Goal: Information Seeking & Learning: Learn about a topic

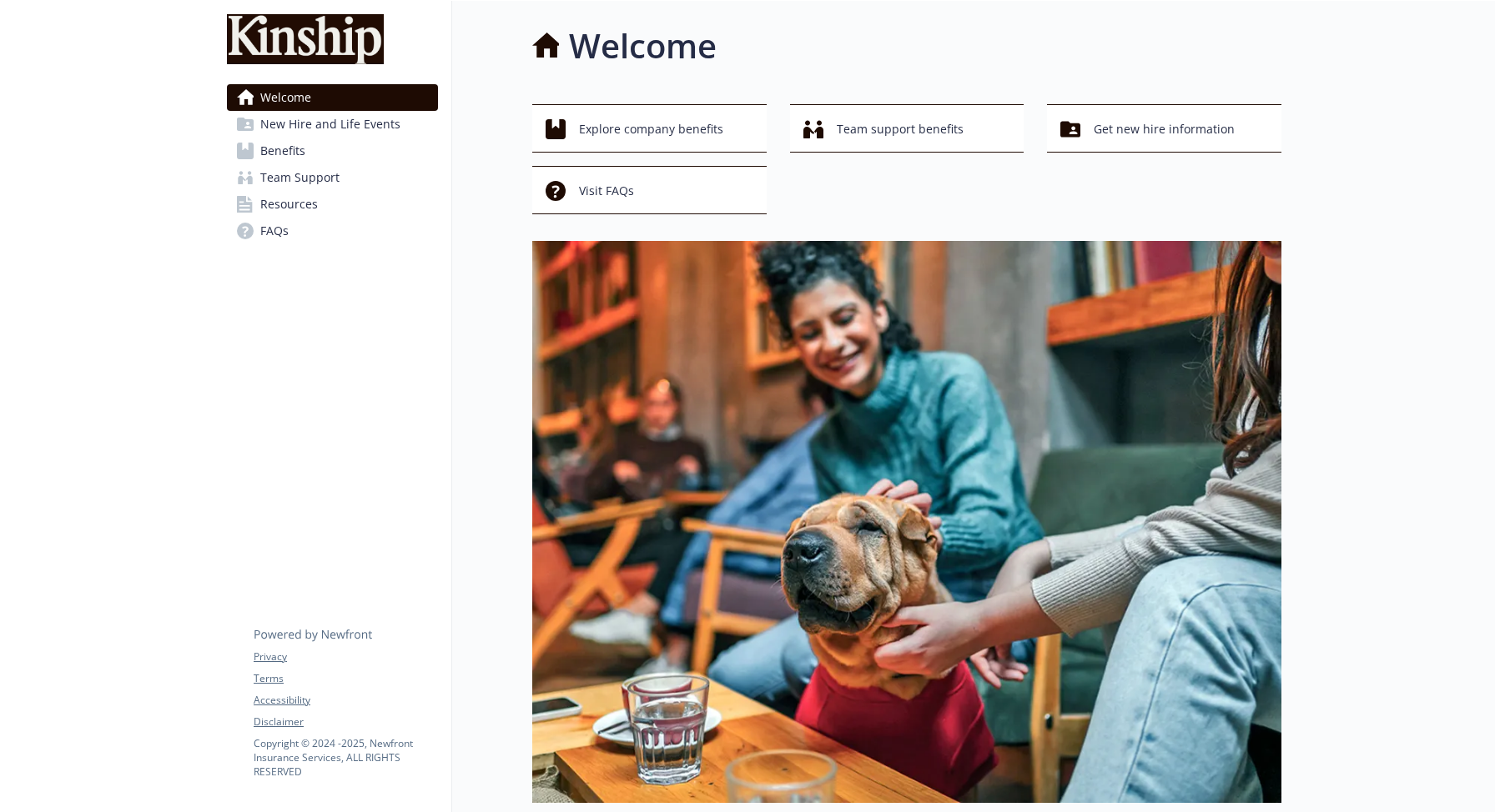
click at [277, 210] on span "Resources" at bounding box center [289, 204] width 58 height 27
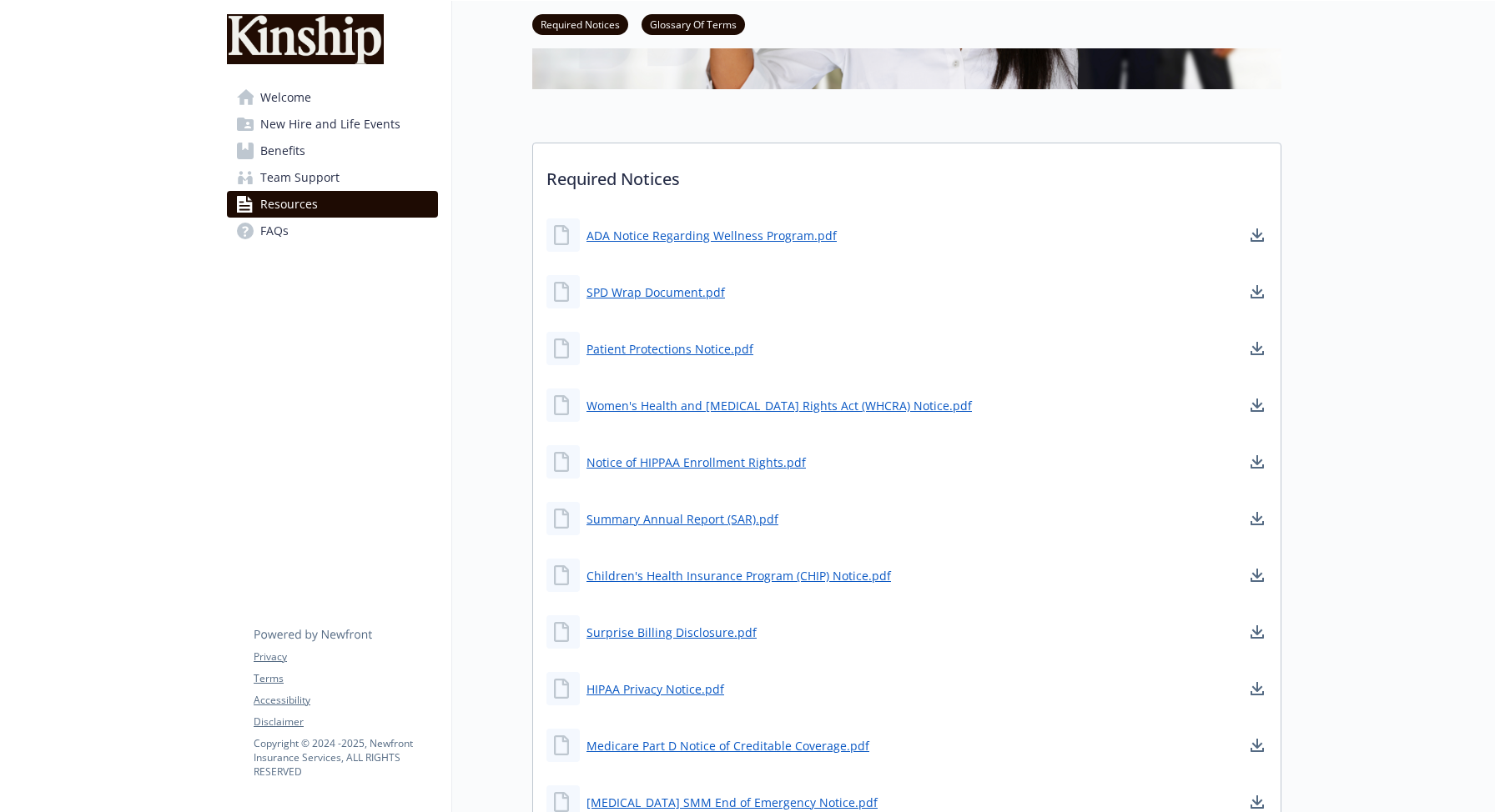
scroll to position [581, 0]
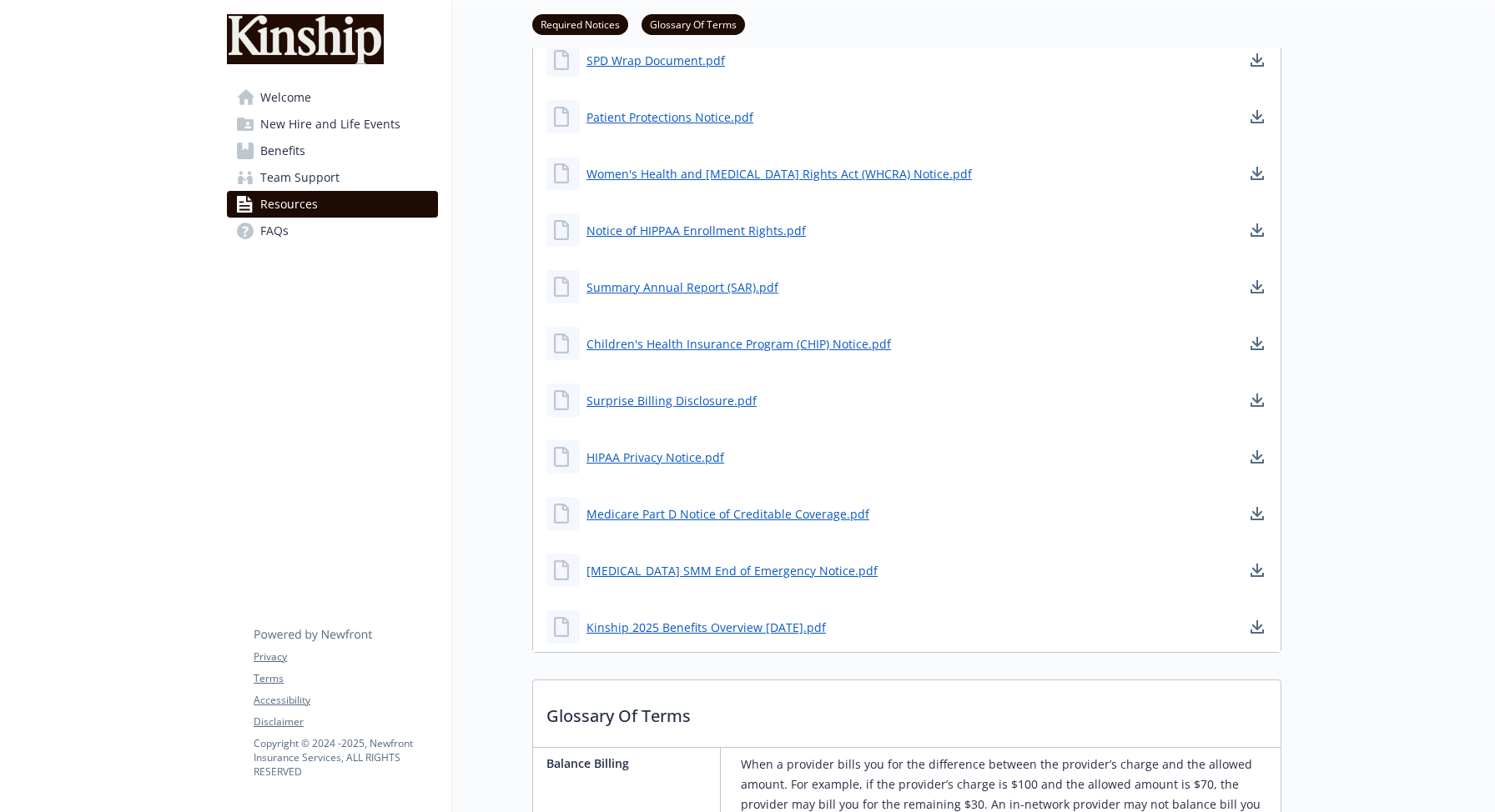
click at [287, 243] on span "FAQs" at bounding box center [275, 231] width 28 height 27
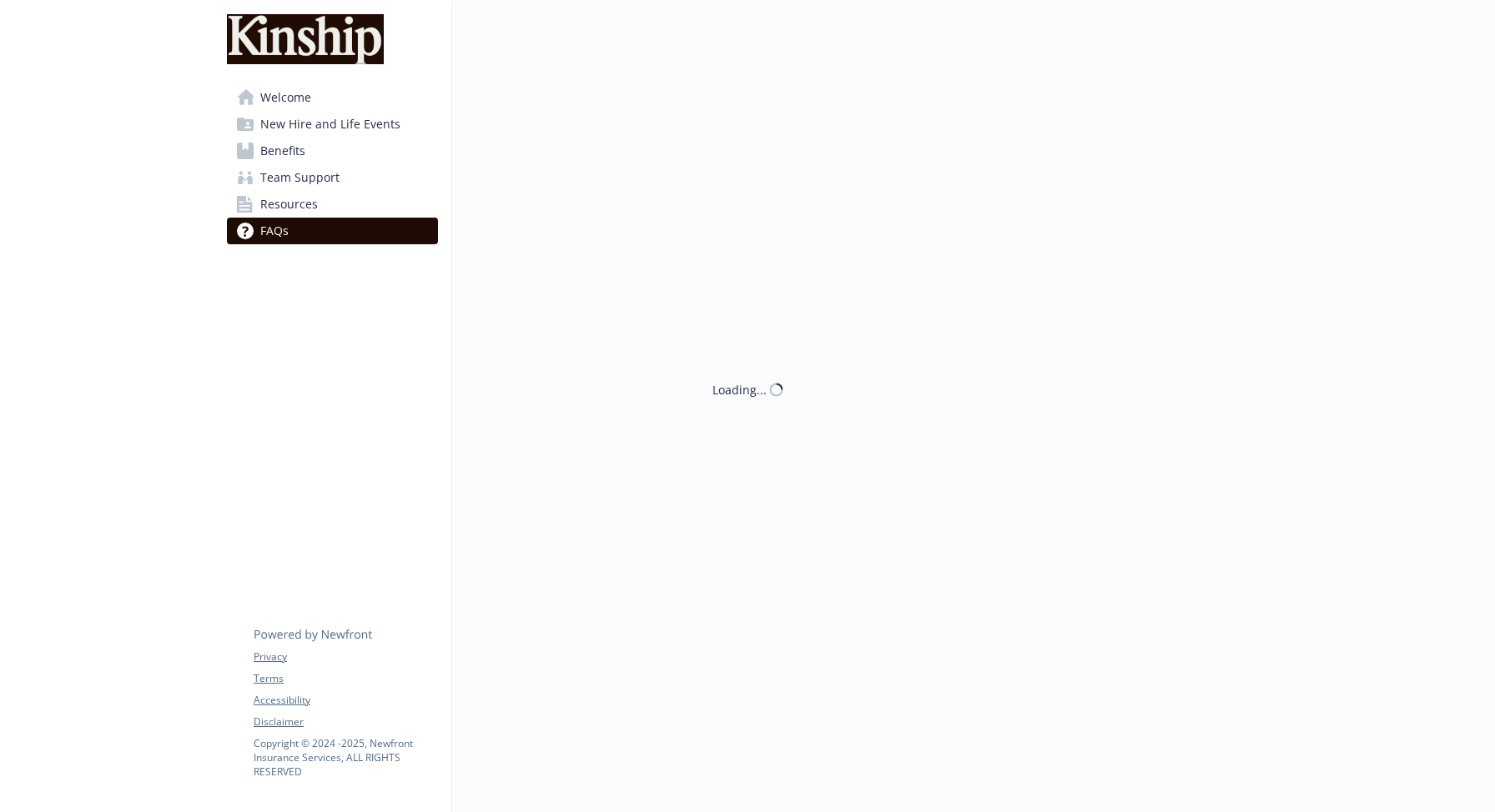
scroll to position [383, 0]
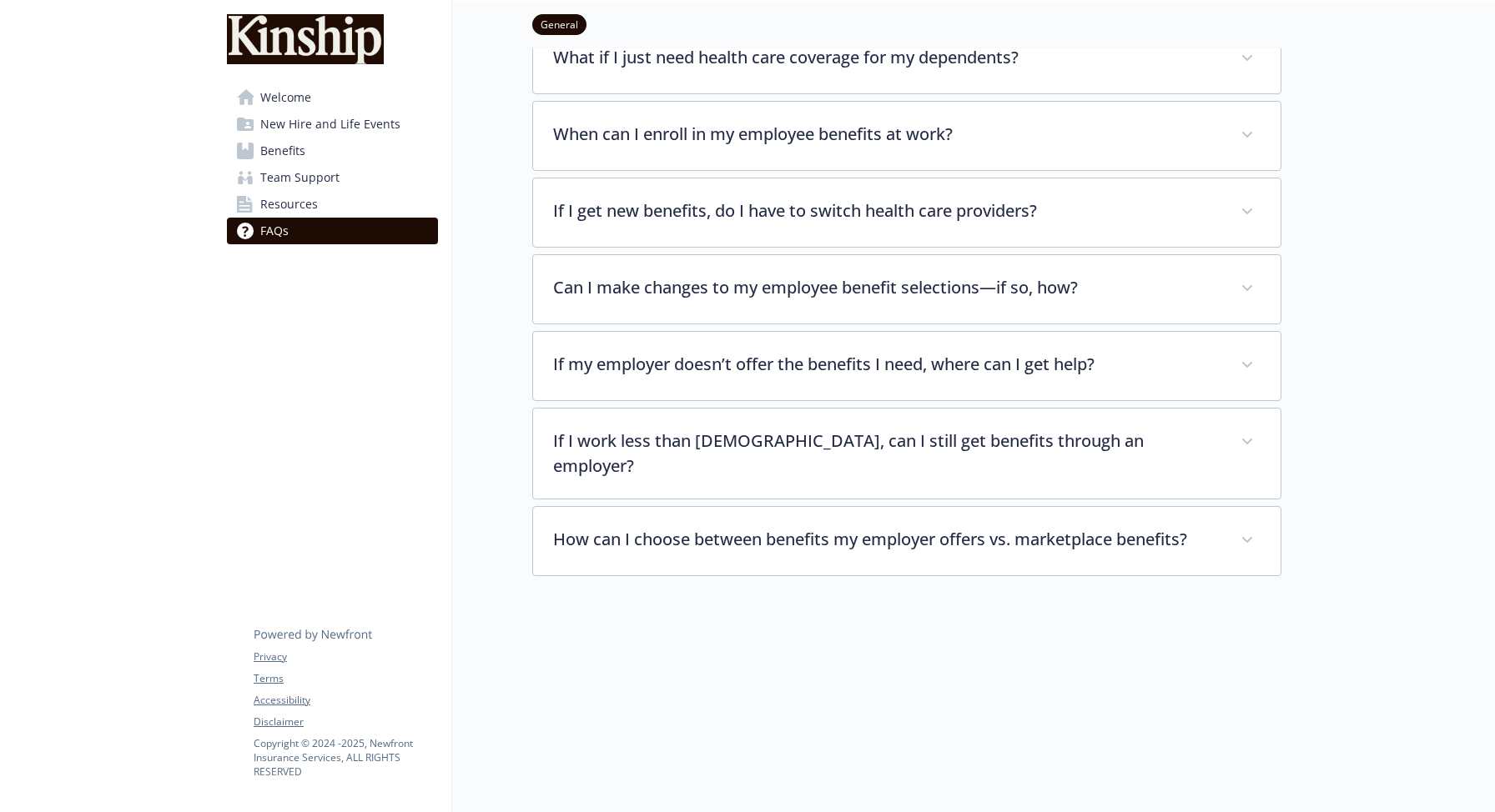
click at [279, 176] on span "Team Support" at bounding box center [300, 178] width 80 height 27
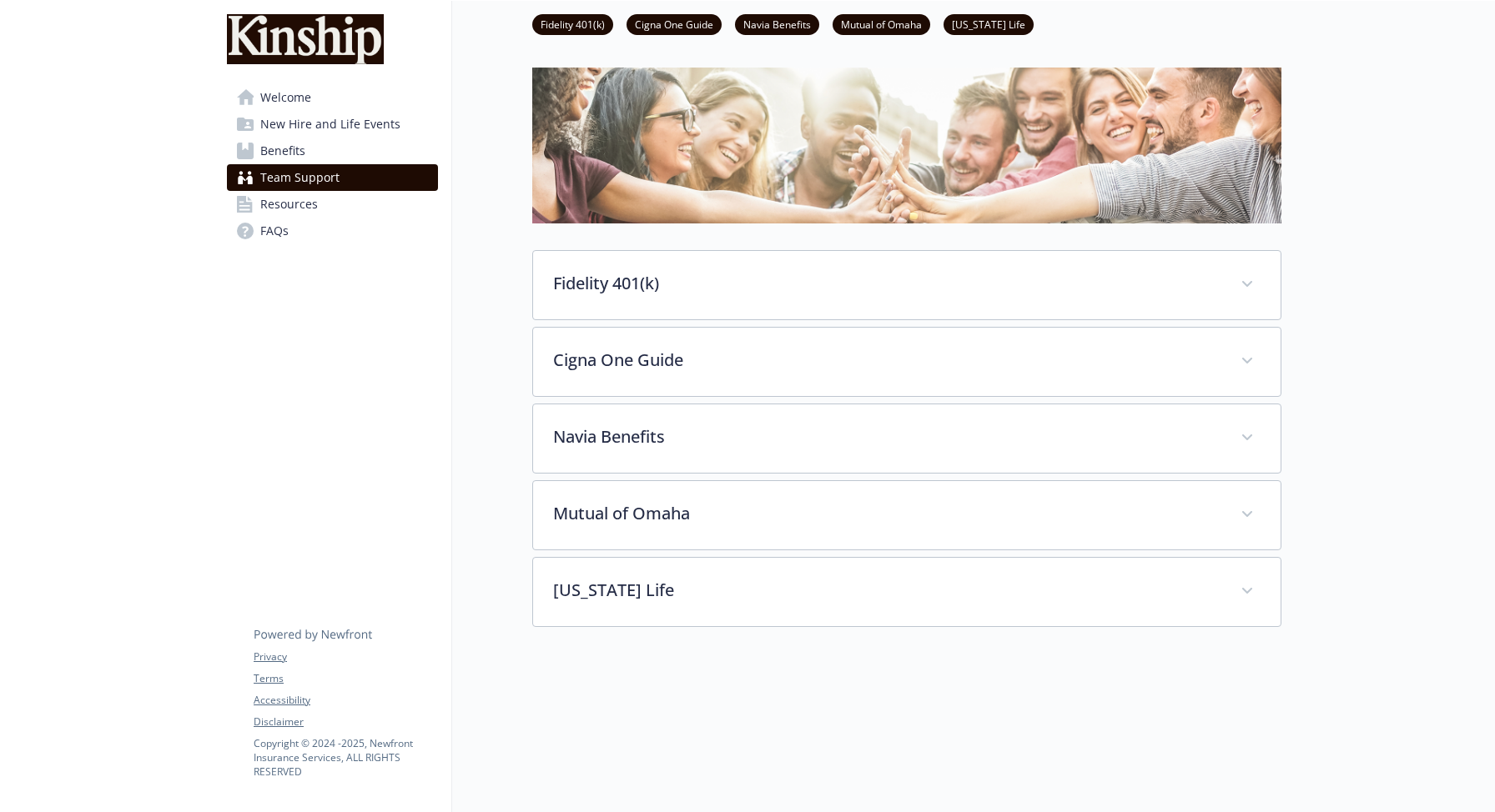
scroll to position [227, 0]
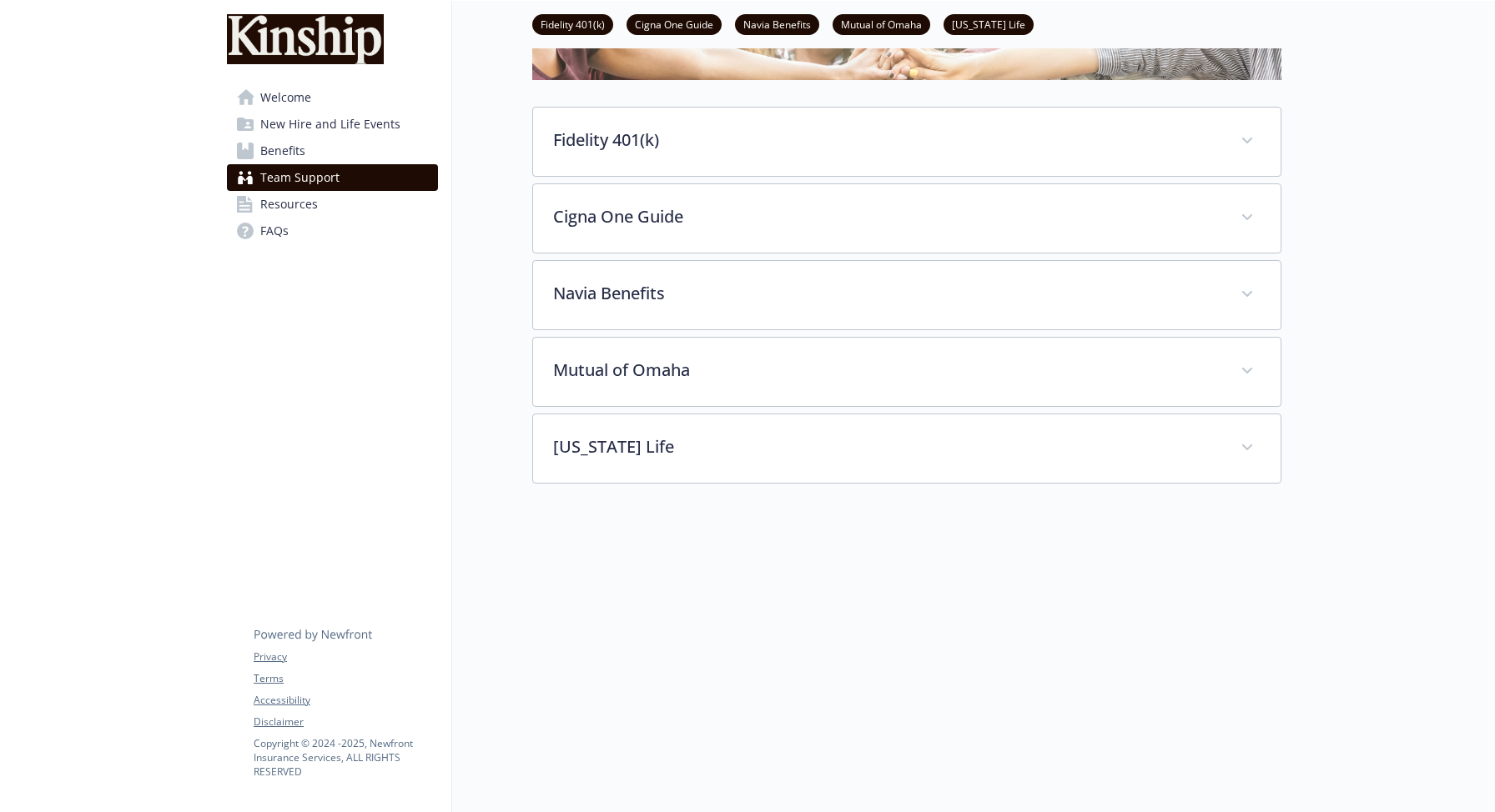
click at [277, 147] on span "Benefits" at bounding box center [283, 151] width 45 height 27
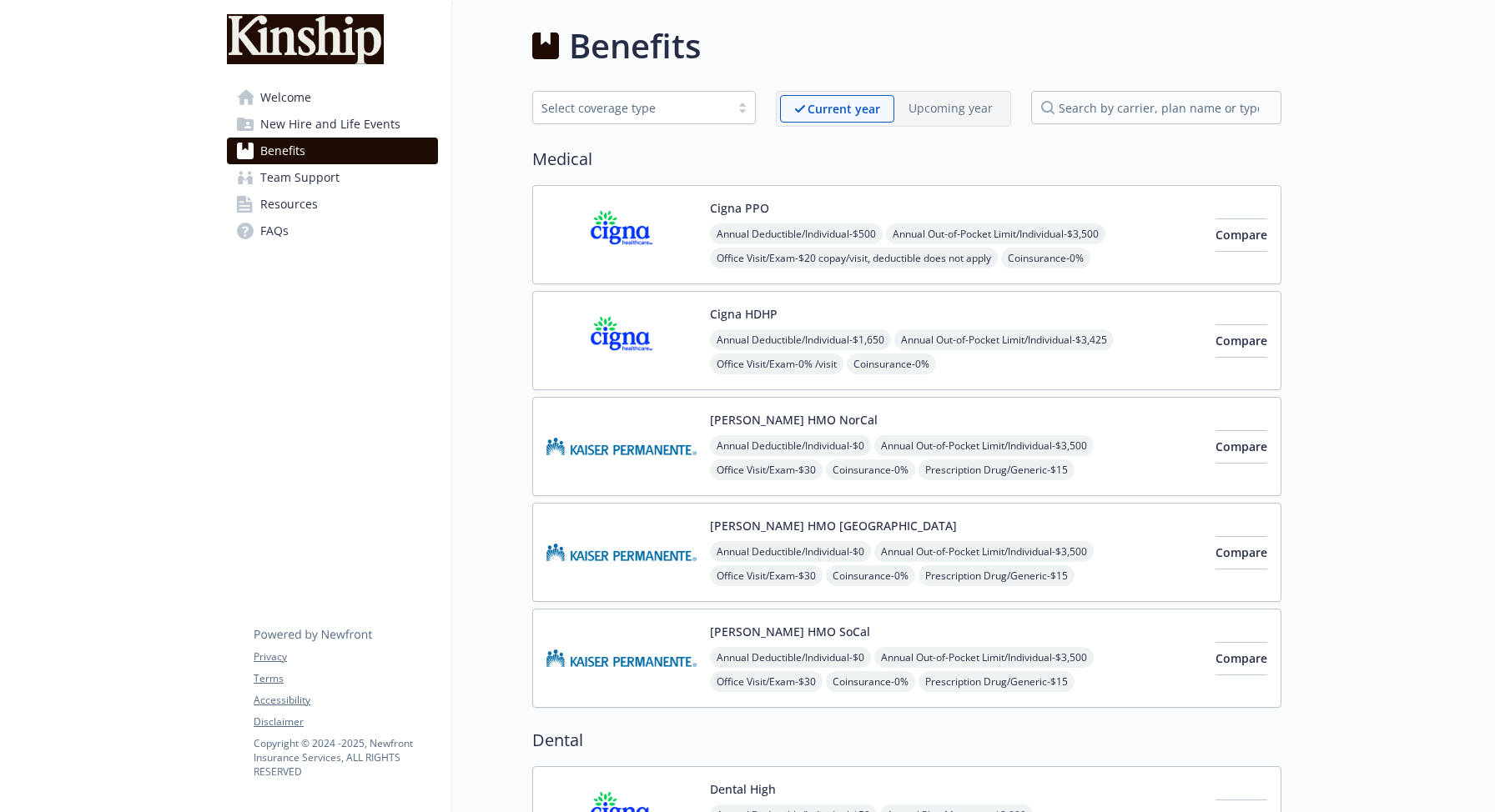
click at [307, 120] on span "New Hire and Life Events" at bounding box center [330, 124] width 140 height 27
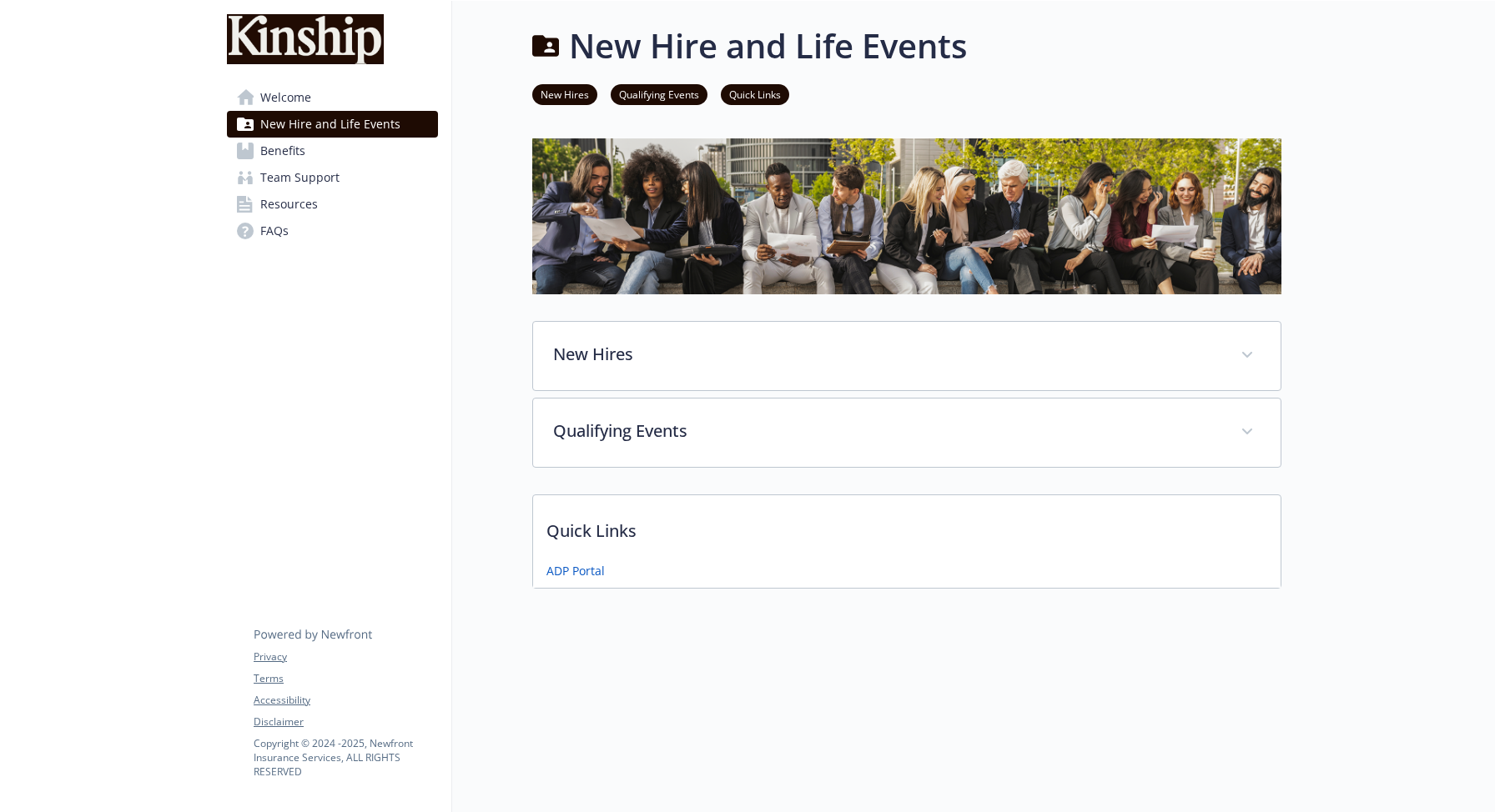
click at [300, 99] on span "Welcome" at bounding box center [286, 98] width 51 height 27
